Goal: Information Seeking & Learning: Learn about a topic

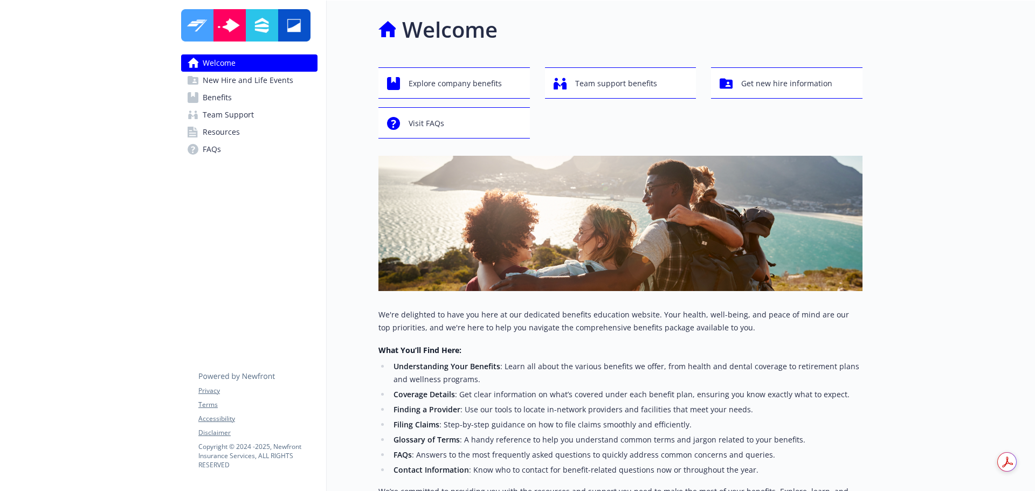
click at [220, 95] on span "Benefits" at bounding box center [217, 97] width 29 height 17
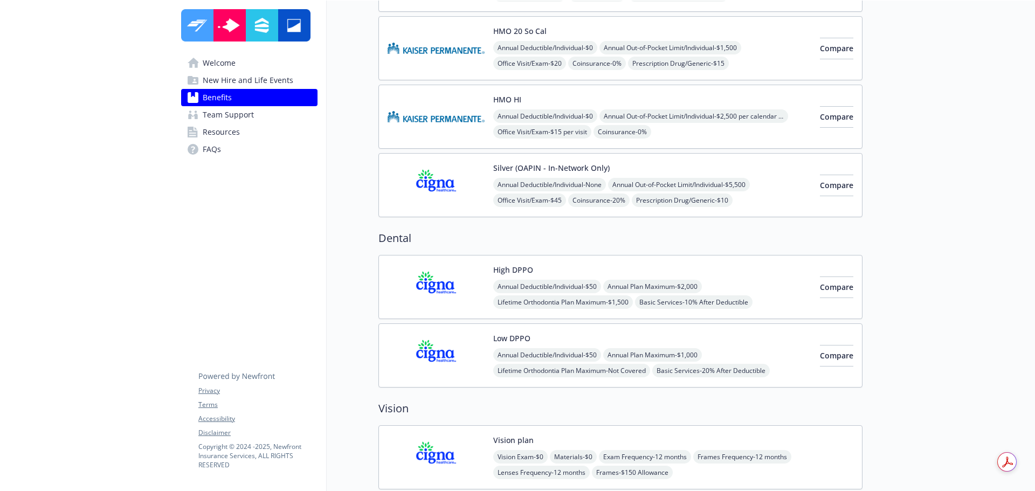
click at [262, 106] on link "Team Support" at bounding box center [249, 114] width 136 height 17
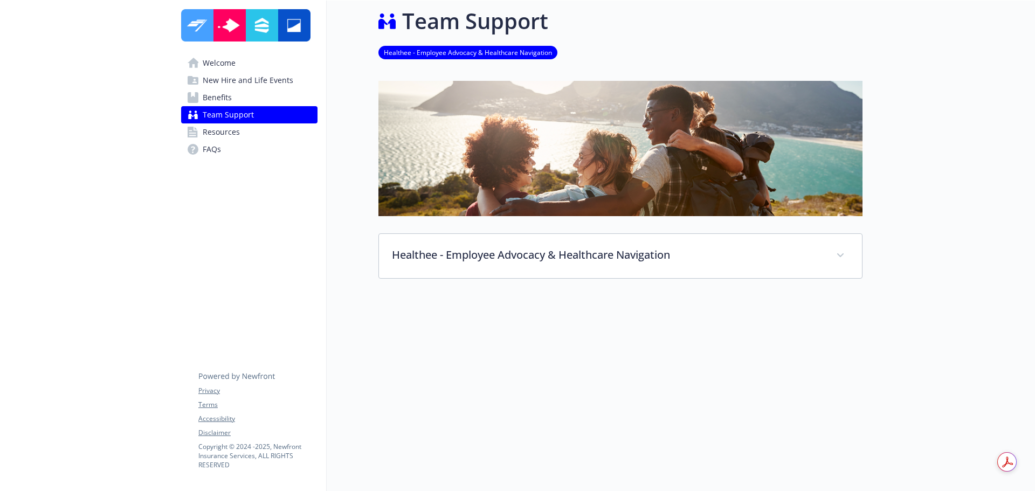
scroll to position [17, 0]
click at [224, 93] on span "Benefits" at bounding box center [217, 97] width 29 height 17
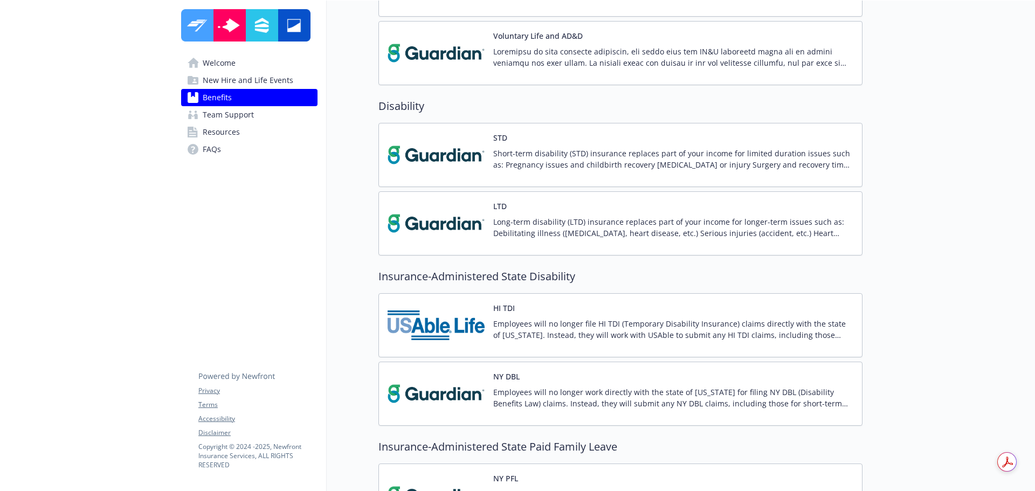
scroll to position [951, 0]
